Goal: Task Accomplishment & Management: Use online tool/utility

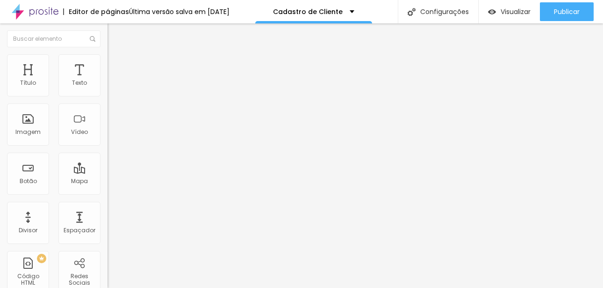
click at [115, 34] on img "button" at bounding box center [118, 33] width 7 height 7
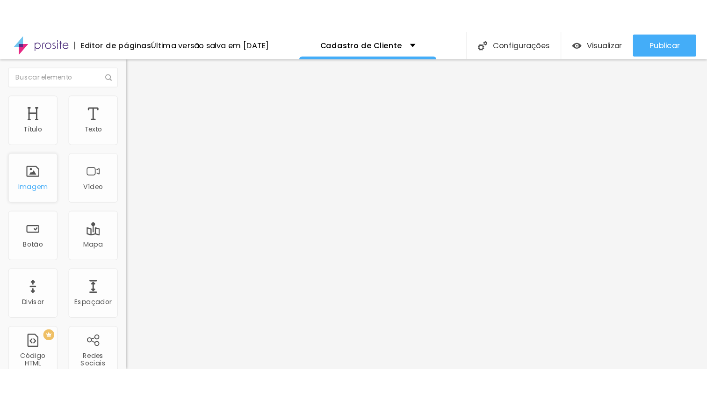
scroll to position [67, 0]
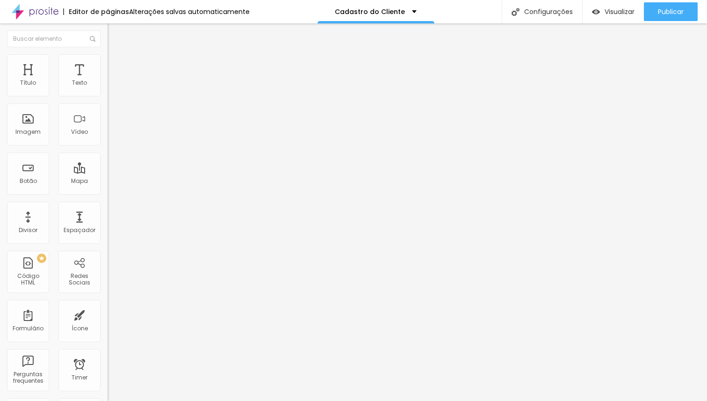
click at [108, 80] on span "Trocar imagem" at bounding box center [133, 77] width 51 height 8
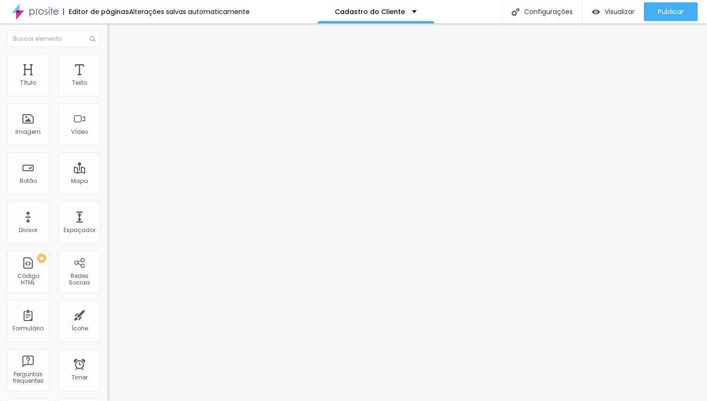
click at [159, 79] on img at bounding box center [162, 76] width 6 height 6
click at [108, 80] on span "Adicionar imagem" at bounding box center [138, 77] width 60 height 8
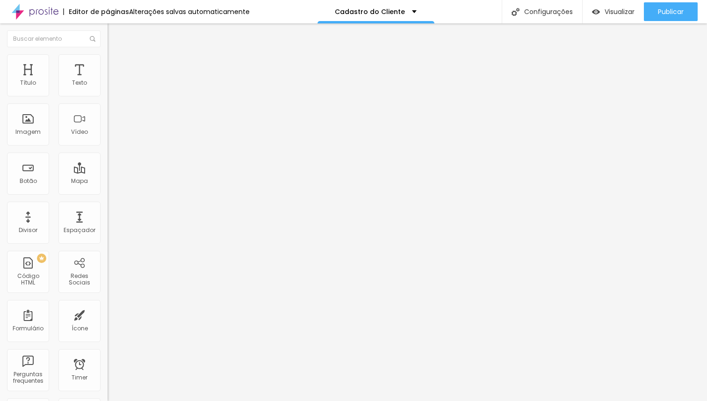
click at [159, 79] on img at bounding box center [162, 76] width 6 height 6
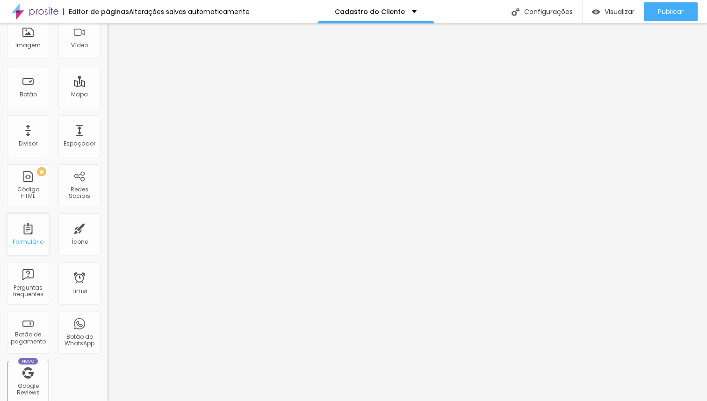
click at [25, 232] on div "Formulário" at bounding box center [28, 234] width 42 height 42
click at [31, 241] on div "Formulário" at bounding box center [28, 242] width 31 height 7
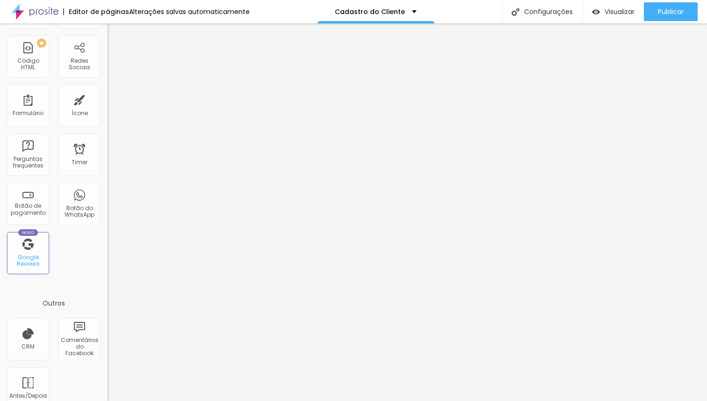
scroll to position [231, 0]
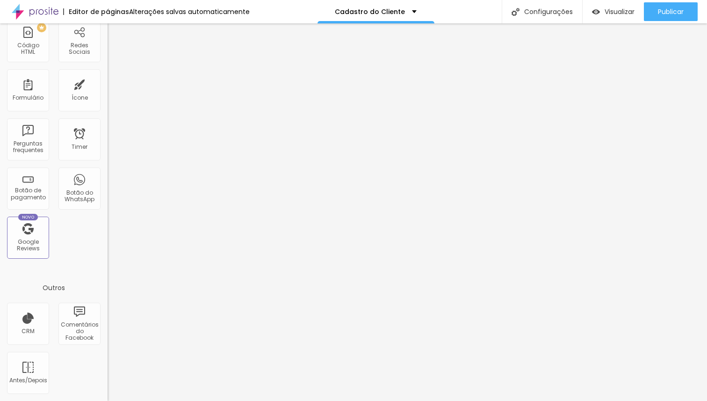
click at [29, 298] on div "Outros" at bounding box center [54, 287] width 108 height 25
click at [29, 308] on div "CRM" at bounding box center [28, 324] width 42 height 42
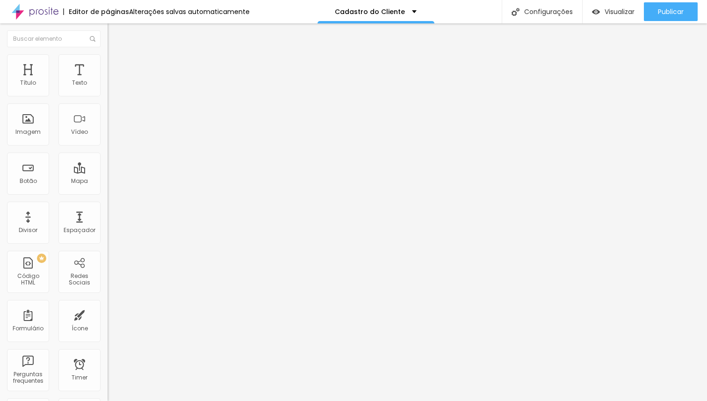
click at [108, 101] on link "clique aqui" at bounding box center [159, 101] width 102 height 14
